Goal: Task Accomplishment & Management: Manage account settings

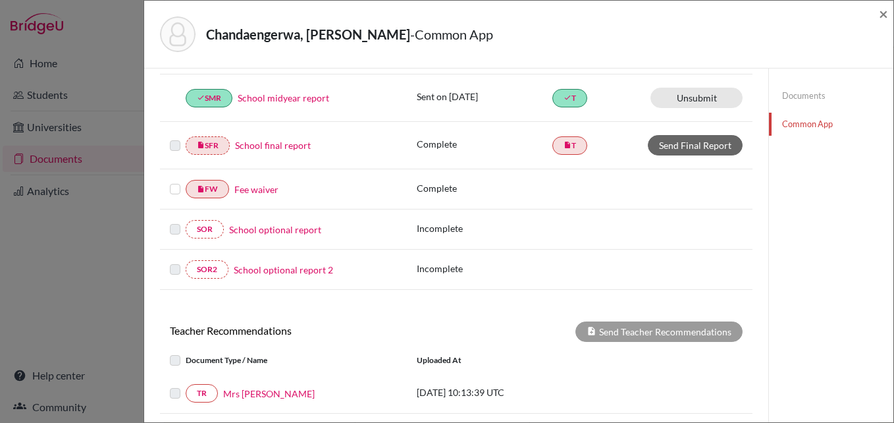
scroll to position [482, 0]
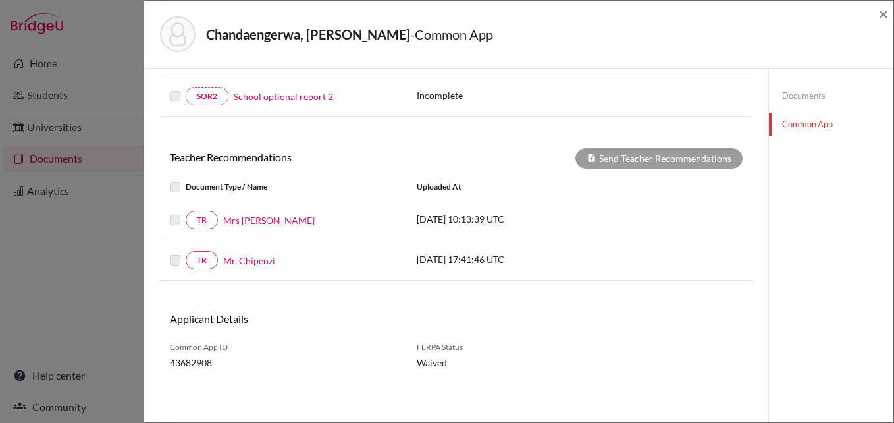
click at [186, 212] on label at bounding box center [186, 212] width 0 height 0
click at [186, 252] on label at bounding box center [186, 252] width 0 height 0
click at [186, 179] on label at bounding box center [186, 179] width 0 height 0
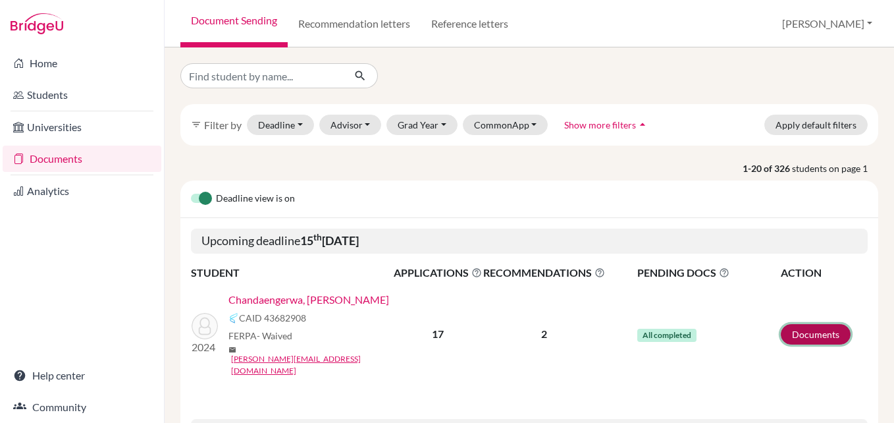
click at [797, 324] on link "Documents" at bounding box center [816, 334] width 70 height 20
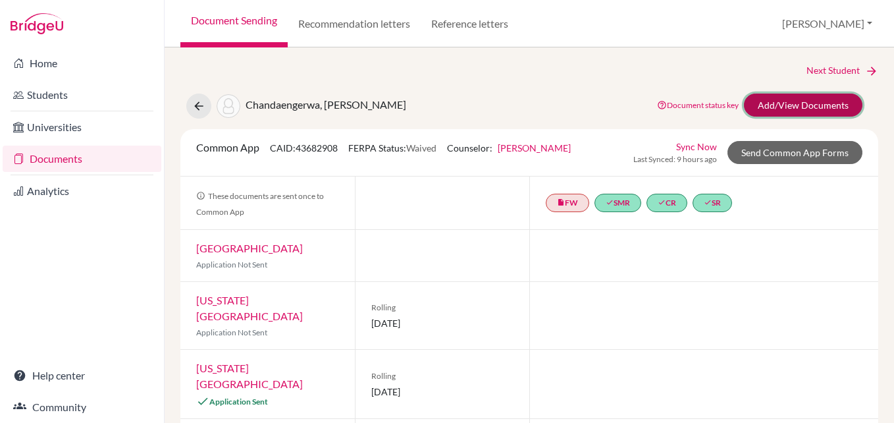
click at [776, 94] on link "Add/View Documents" at bounding box center [803, 104] width 118 height 23
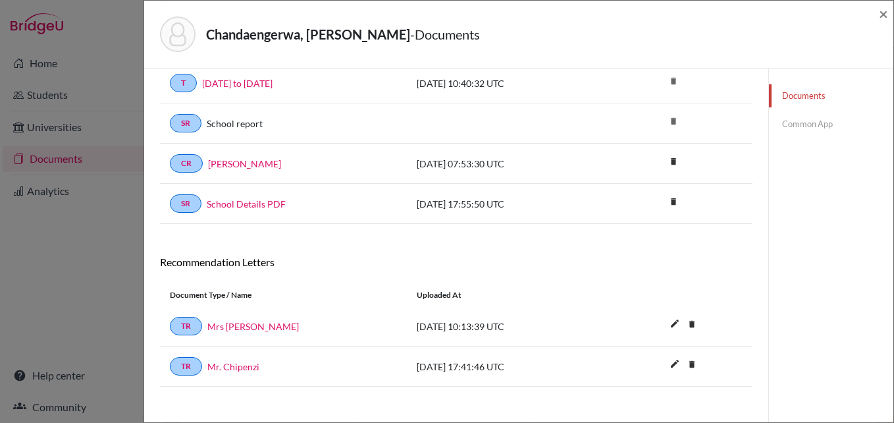
scroll to position [442, 0]
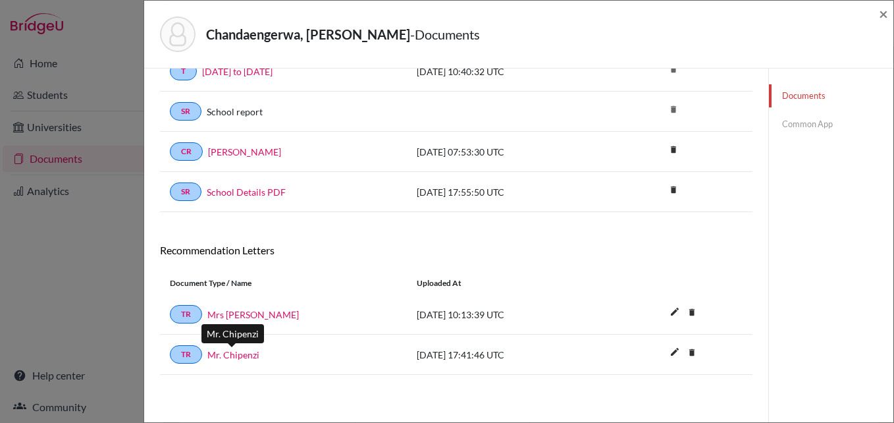
click at [249, 352] on link "Mr. Chipenzi" at bounding box center [233, 355] width 52 height 14
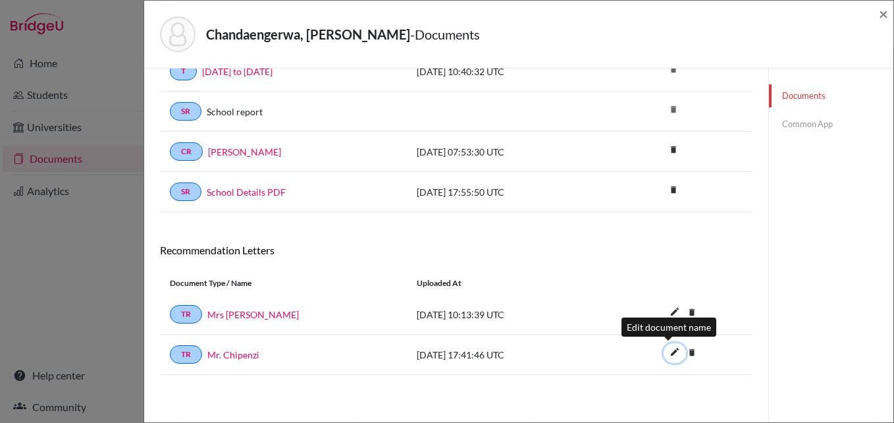
click at [669, 350] on icon "edit" at bounding box center [674, 351] width 21 height 21
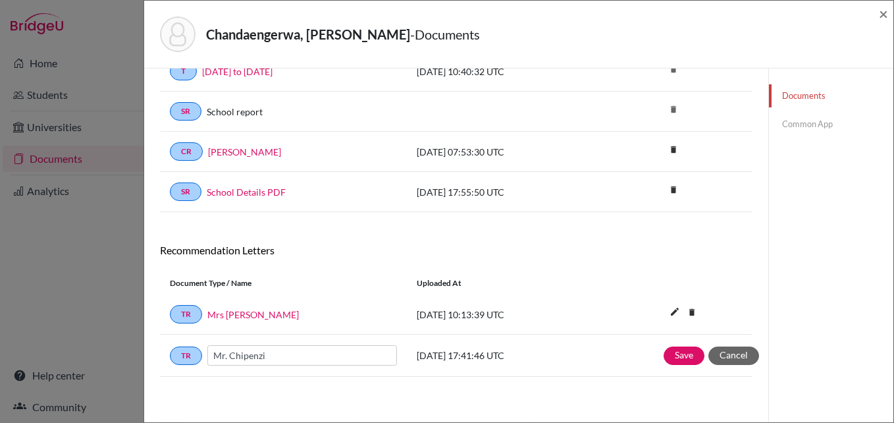
click at [527, 274] on div "Document Type / Name Uploaded at" at bounding box center [456, 283] width 592 height 22
click at [534, 264] on div "Recommendation Letters" at bounding box center [456, 255] width 612 height 23
click at [591, 388] on div "Documents note_add Add Document Document type Change explanation for Common App…" at bounding box center [456, 25] width 592 height 766
click at [729, 350] on button "Cancel" at bounding box center [733, 355] width 51 height 18
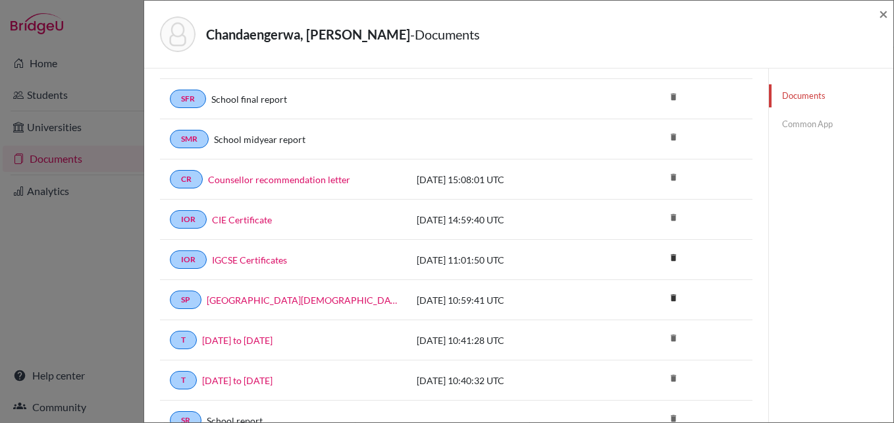
scroll to position [0, 0]
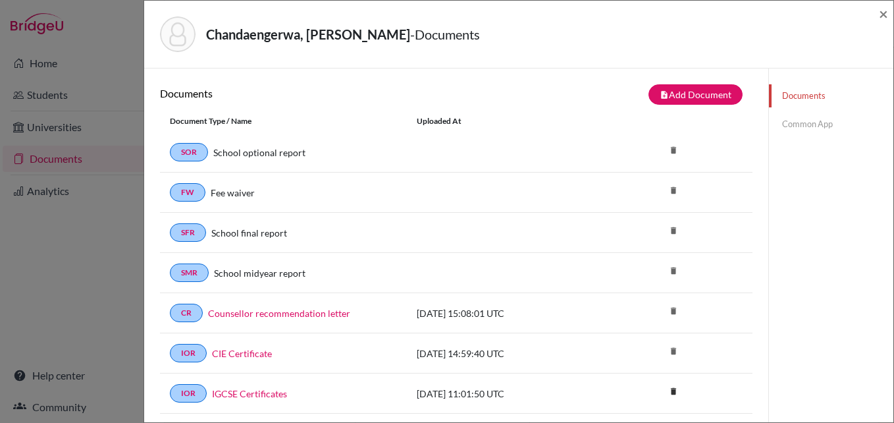
click at [806, 122] on link "Common App" at bounding box center [831, 124] width 124 height 23
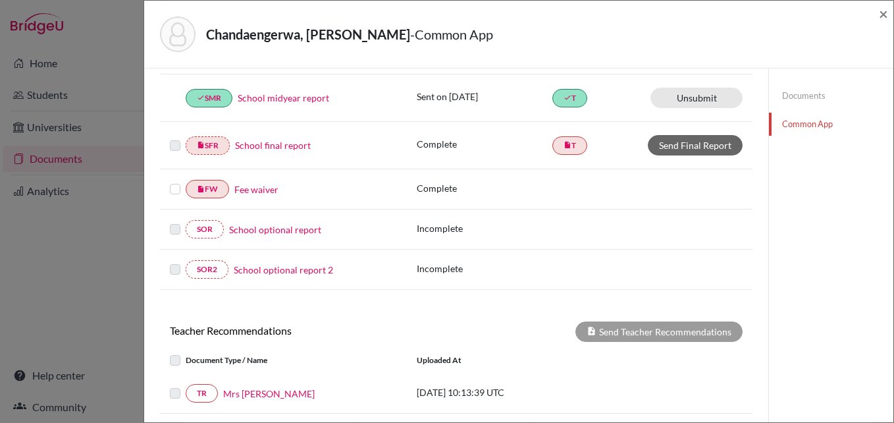
scroll to position [482, 0]
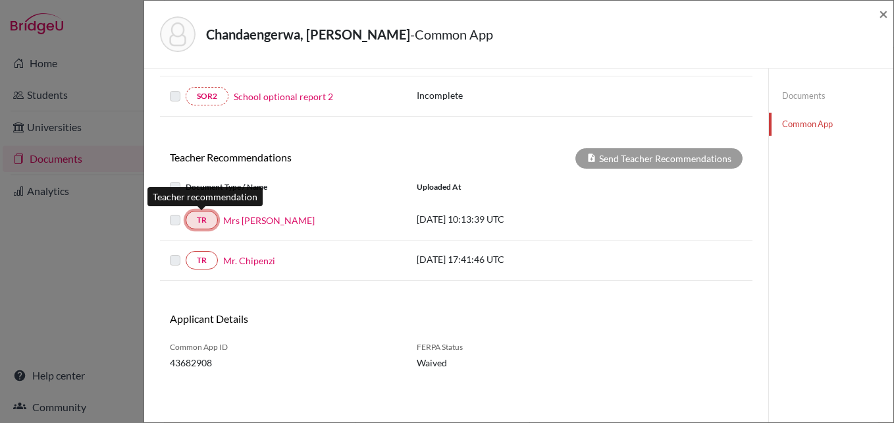
click at [207, 219] on link "TR" at bounding box center [202, 220] width 32 height 18
click at [202, 221] on link "TR" at bounding box center [202, 220] width 32 height 18
